Goal: Navigation & Orientation: Locate item on page

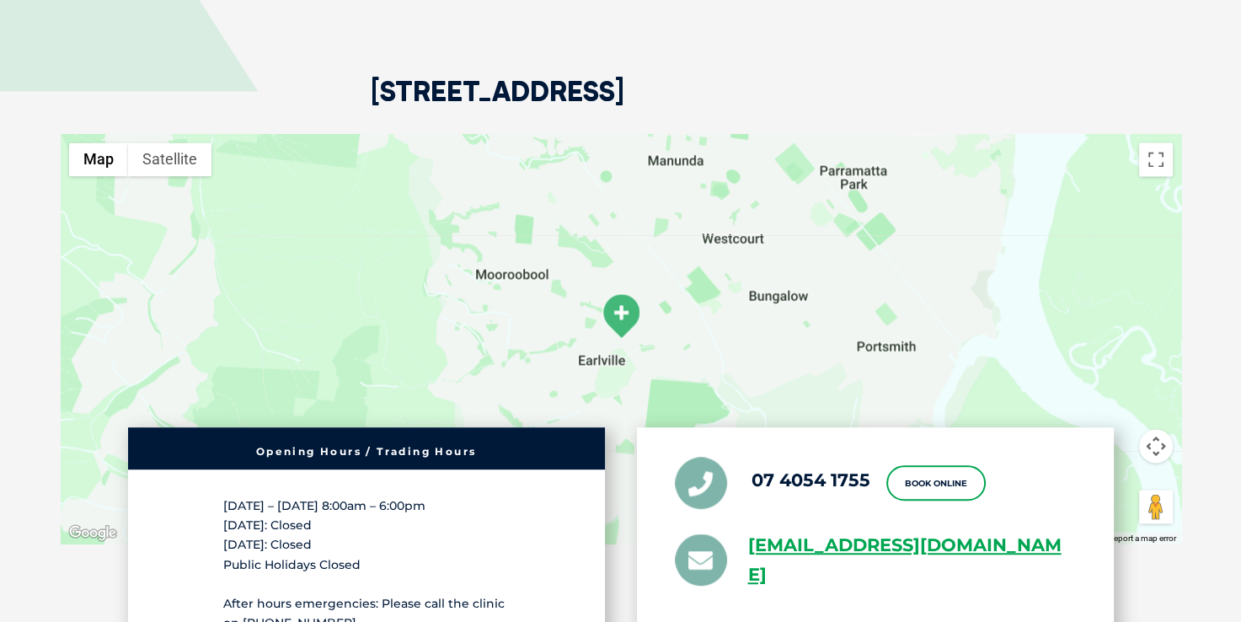
scroll to position [2950, 0]
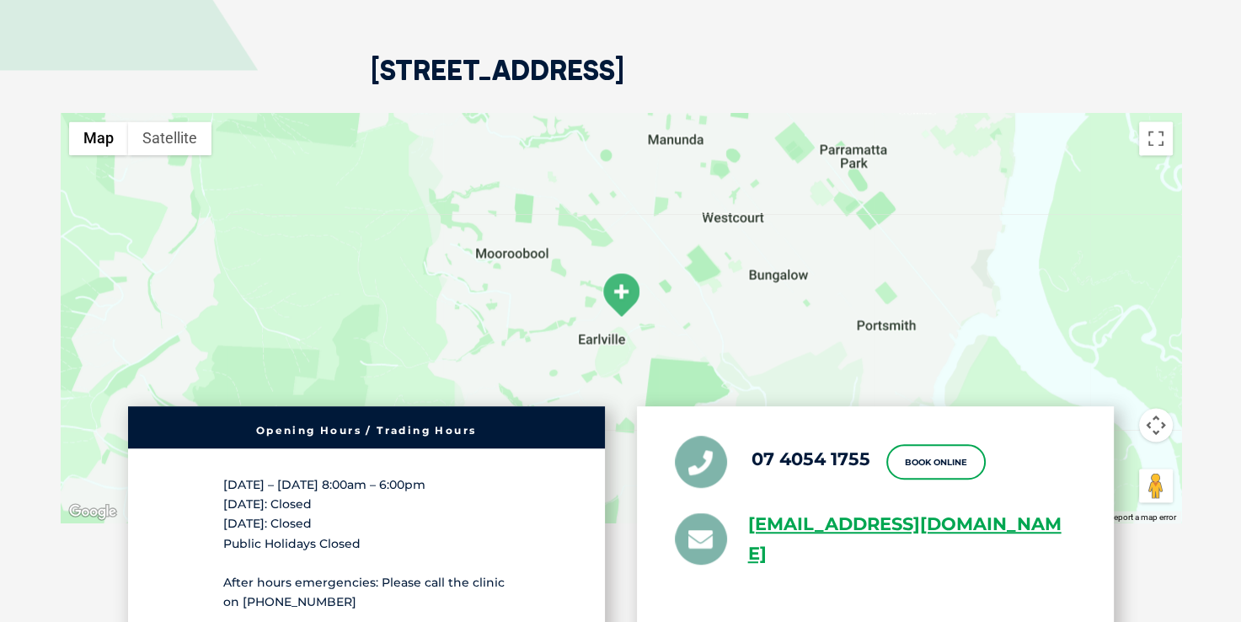
click at [617, 308] on img at bounding box center [621, 294] width 42 height 46
click at [621, 288] on img at bounding box center [621, 294] width 42 height 46
click at [1151, 137] on button "Toggle fullscreen view" at bounding box center [1156, 138] width 34 height 34
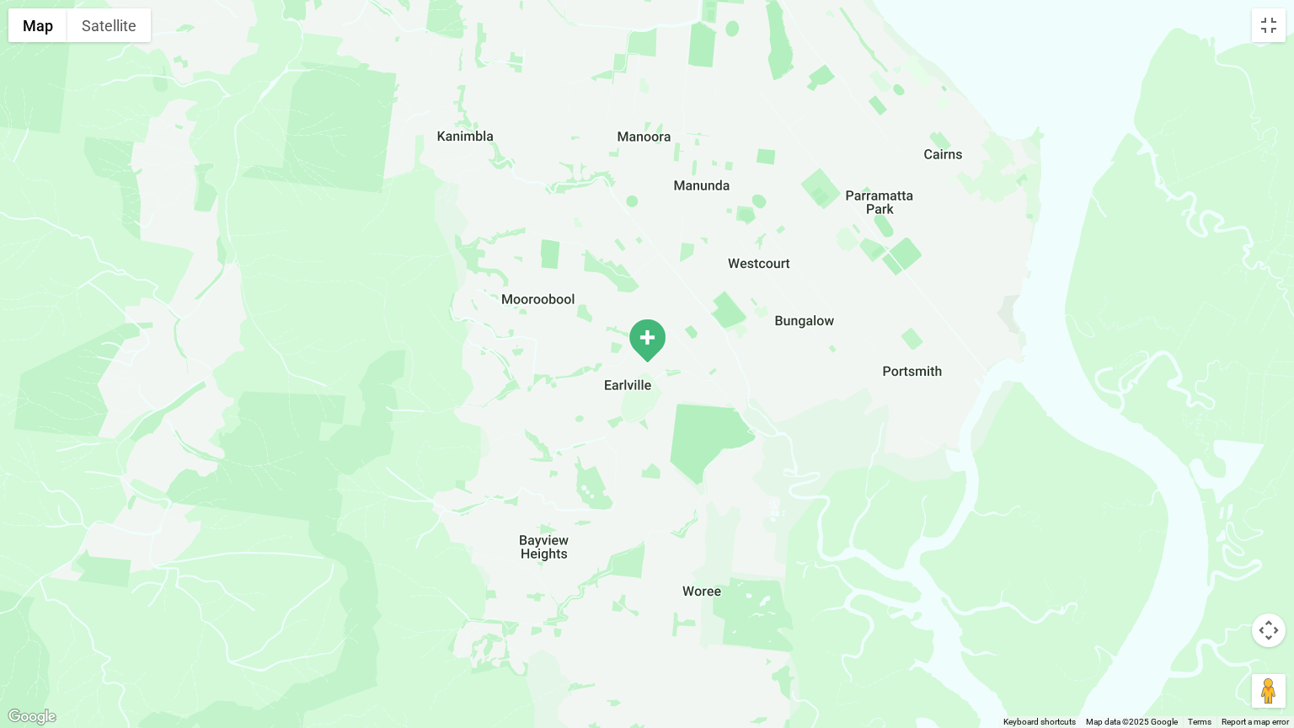
click at [644, 332] on img at bounding box center [647, 341] width 42 height 46
click at [619, 396] on div at bounding box center [647, 364] width 1294 height 728
click at [34, 22] on button "Map" at bounding box center [37, 25] width 59 height 34
click at [108, 26] on button "Satellite" at bounding box center [108, 25] width 83 height 34
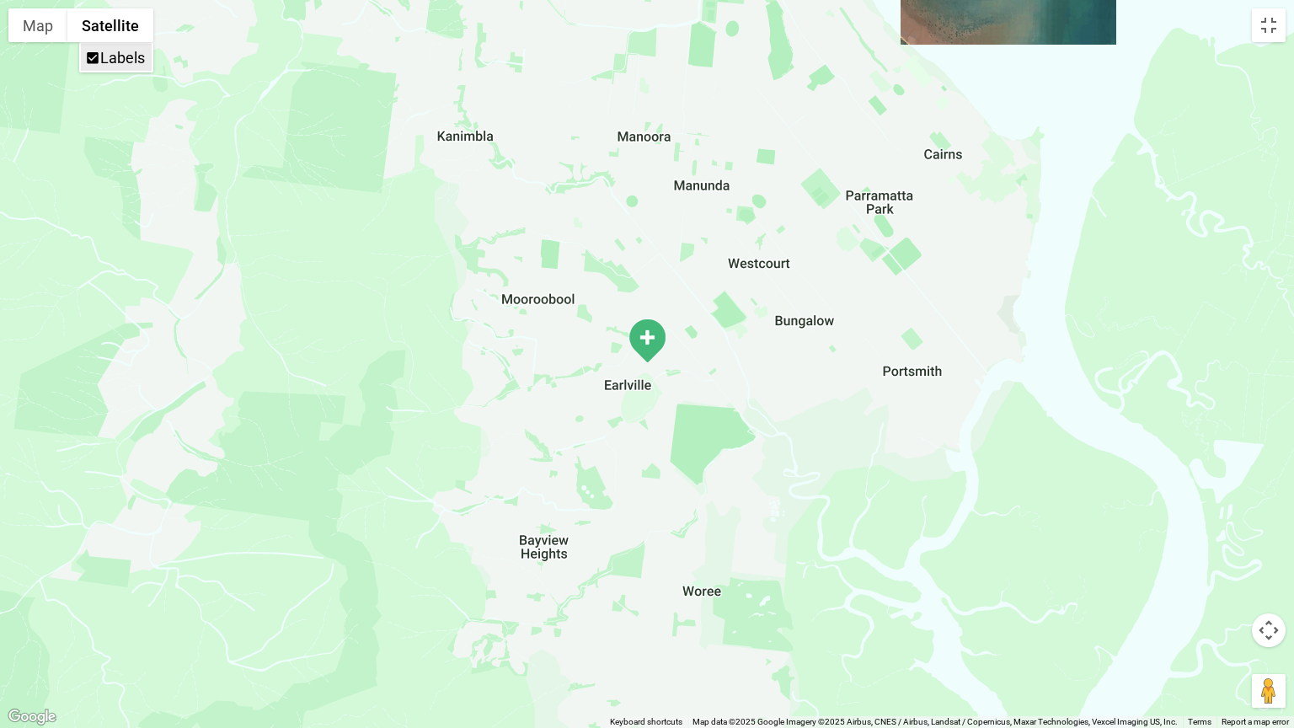
click at [113, 56] on label "Labels" at bounding box center [122, 58] width 45 height 18
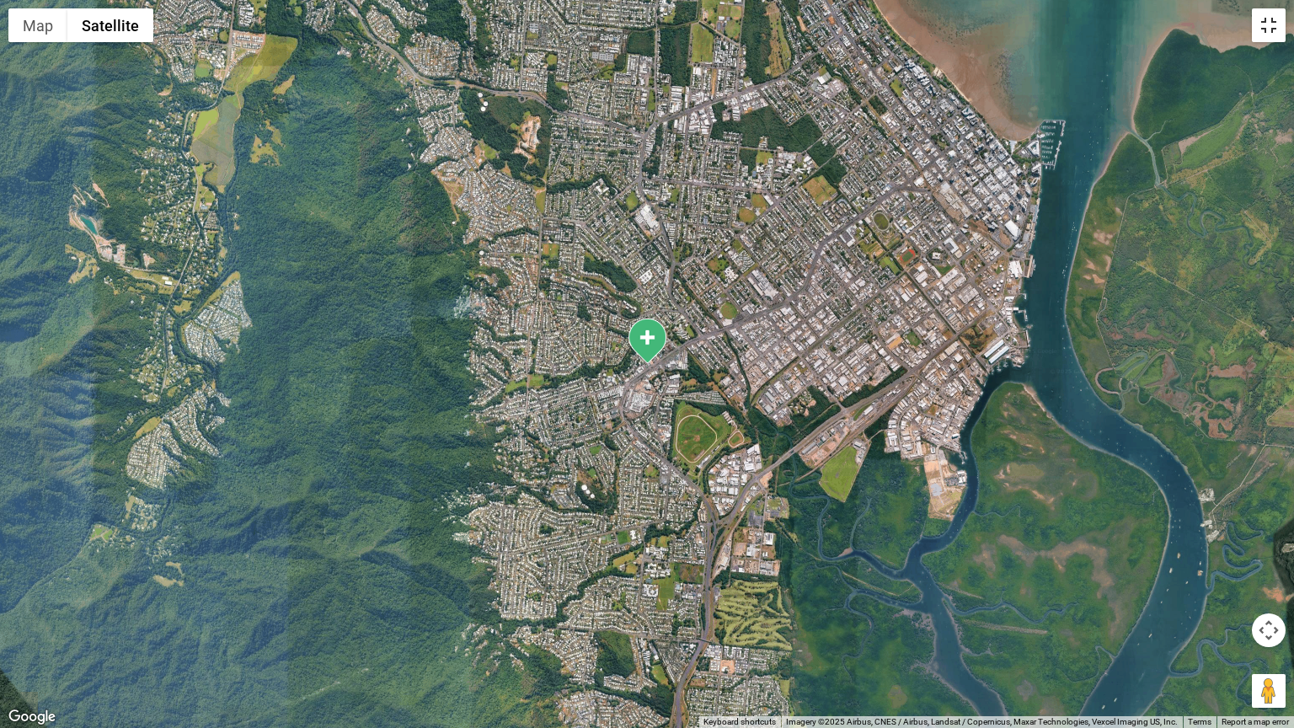
click at [1240, 20] on button "Toggle fullscreen view" at bounding box center [1269, 25] width 34 height 34
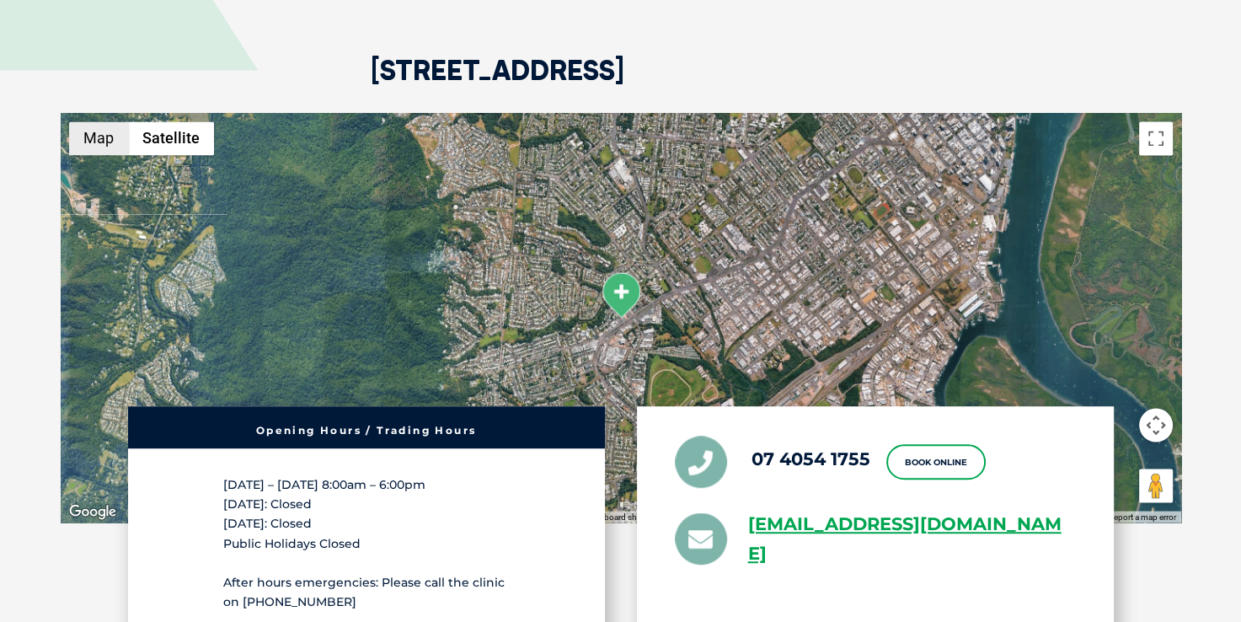
click at [103, 137] on button "Map" at bounding box center [98, 138] width 59 height 34
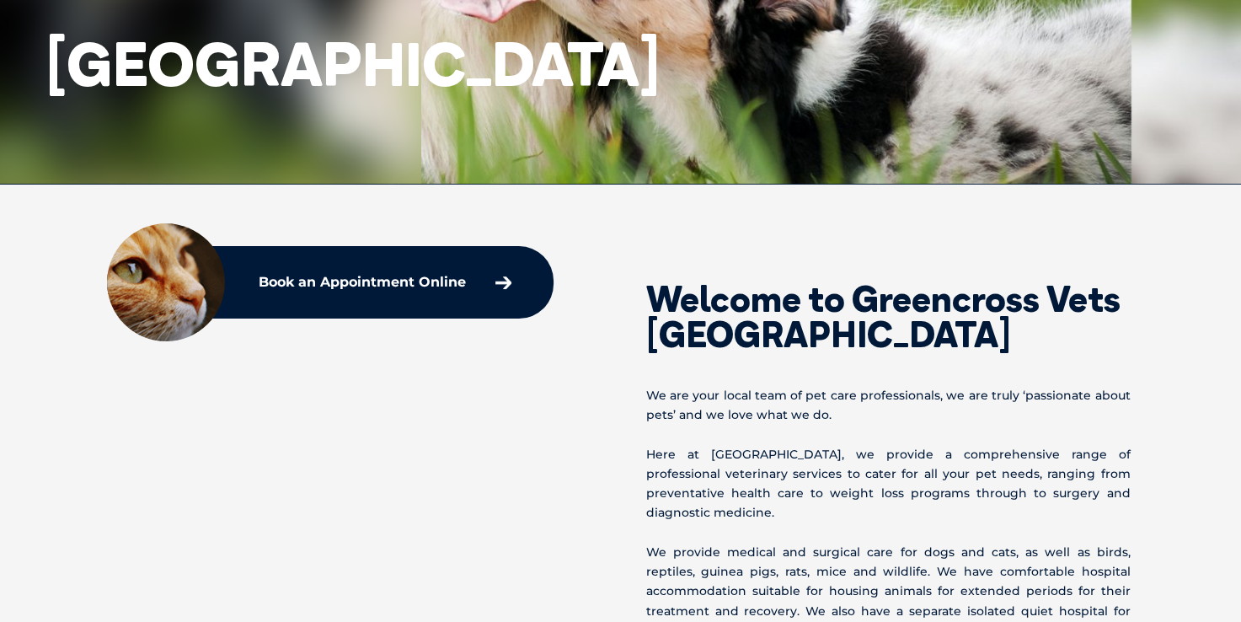
scroll to position [0, 0]
